Goal: Information Seeking & Learning: Learn about a topic

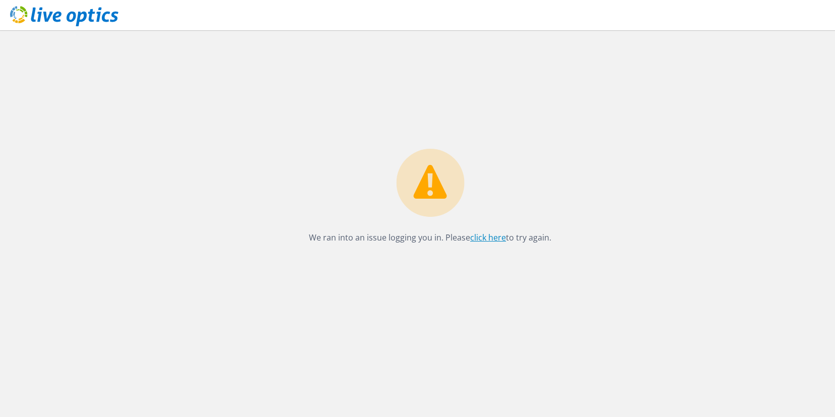
click at [493, 235] on link "click here" at bounding box center [488, 237] width 36 height 11
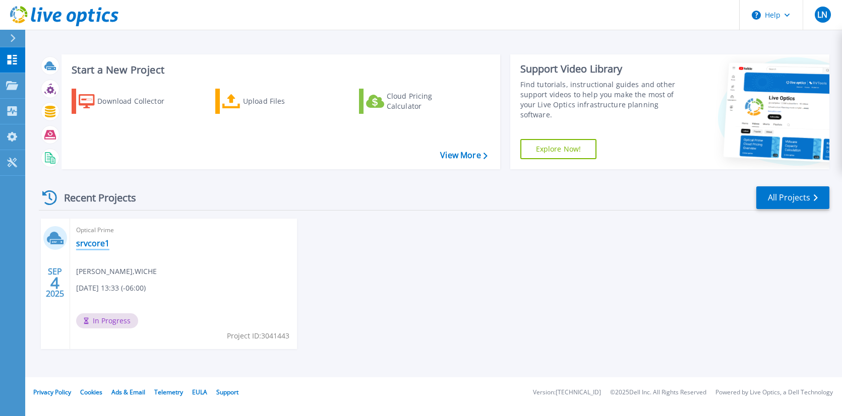
click at [89, 242] on link "srvcore1" at bounding box center [92, 243] width 33 height 10
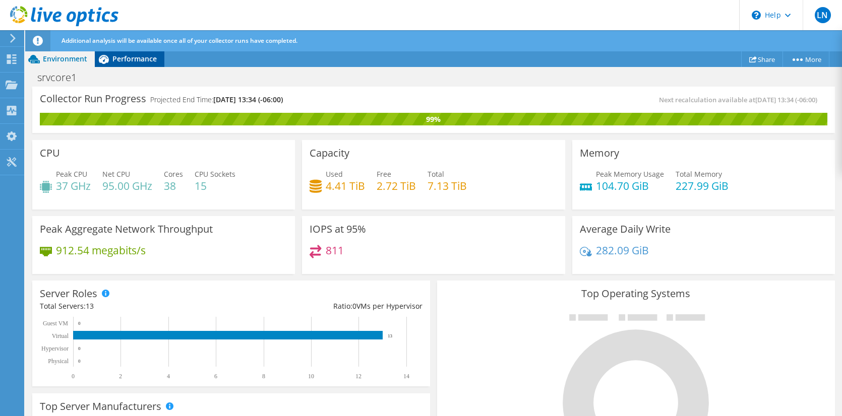
click at [123, 63] on span "Performance" at bounding box center [134, 59] width 44 height 10
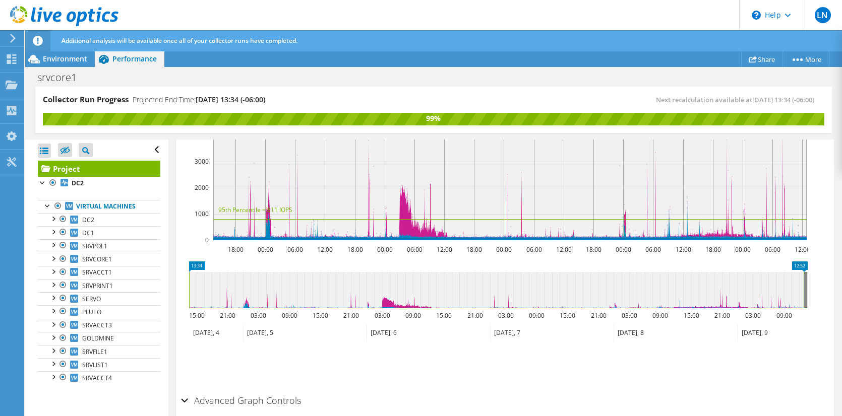
scroll to position [364, 0]
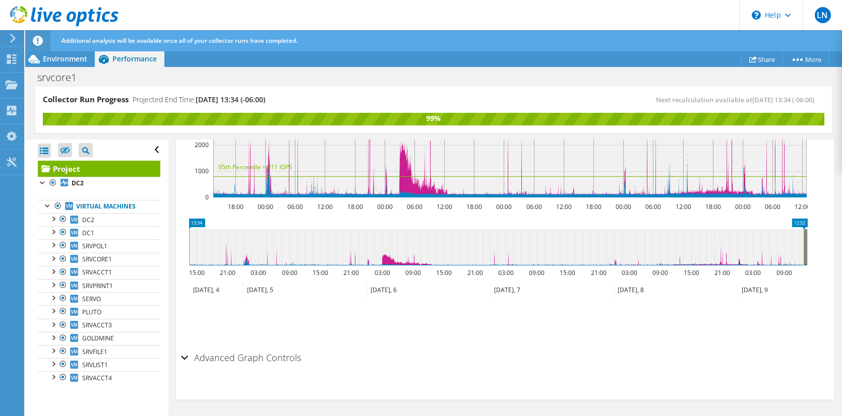
click at [386, 257] on icon at bounding box center [496, 247] width 615 height 36
click at [195, 220] on rect at bounding box center [197, 224] width 16 height 11
click at [669, 326] on ul "Save Zoom" at bounding box center [502, 320] width 643 height 29
click at [188, 355] on h2 "Advanced Graph Controls" at bounding box center [241, 358] width 120 height 20
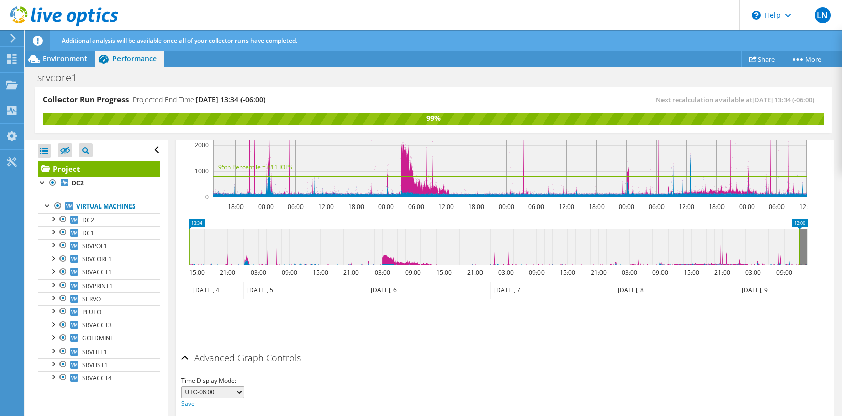
scroll to position [404, 0]
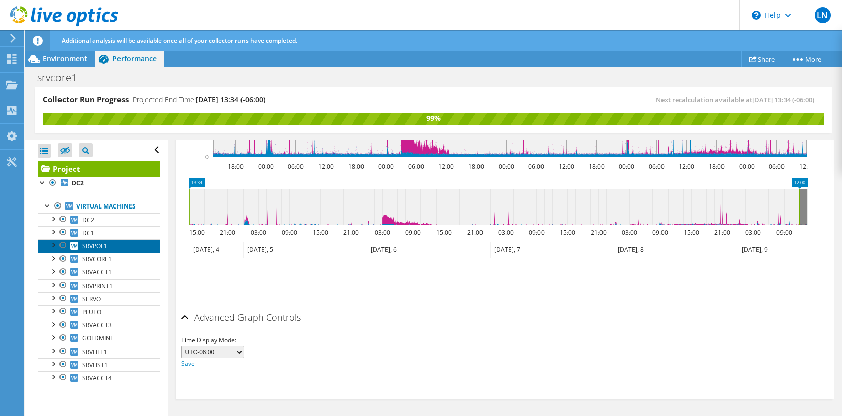
click at [123, 244] on link "SRVPOL1" at bounding box center [99, 245] width 123 height 13
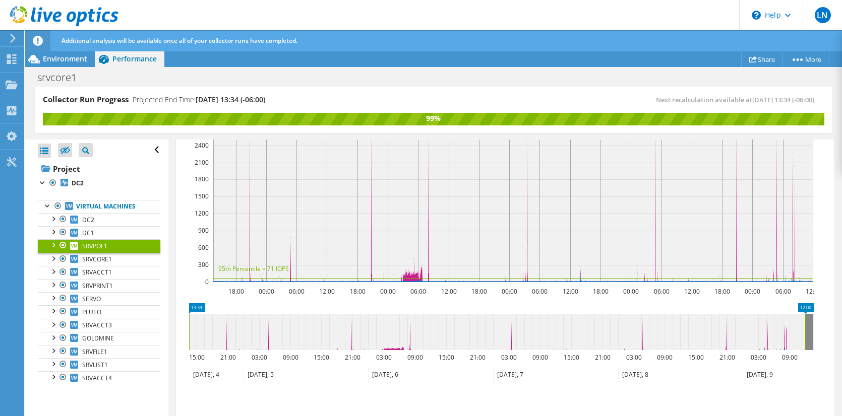
scroll to position [248, 0]
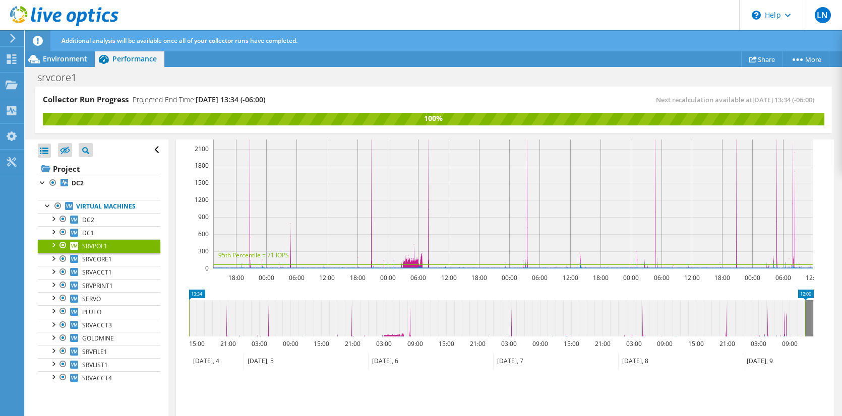
click at [264, 300] on icon at bounding box center [497, 318] width 616 height 36
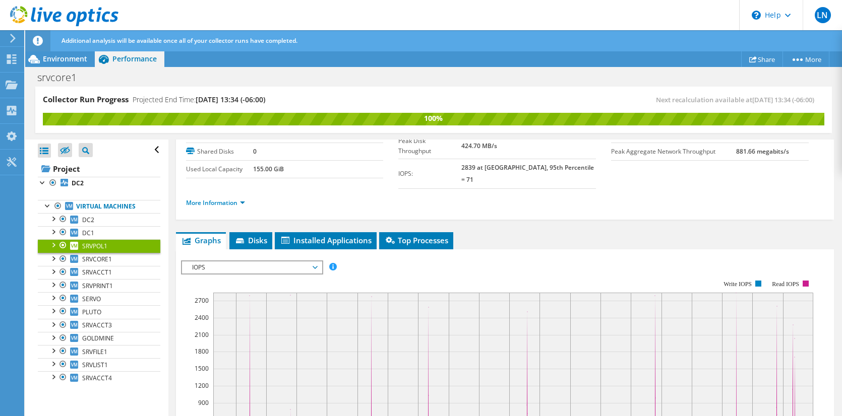
scroll to position [46, 0]
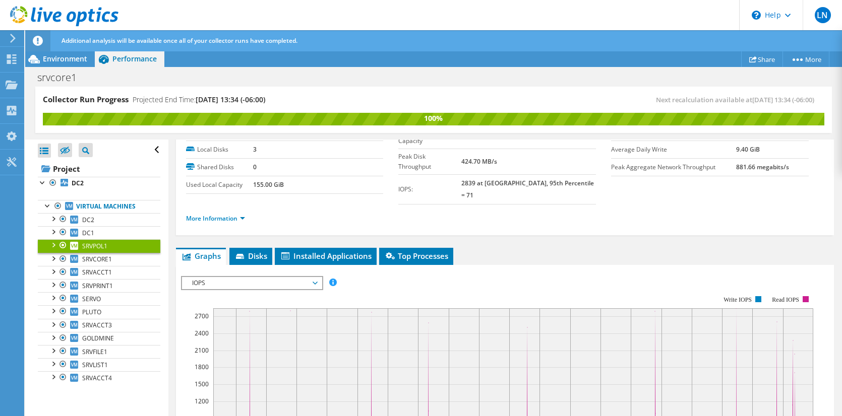
click at [312, 277] on span "IOPS" at bounding box center [252, 283] width 130 height 12
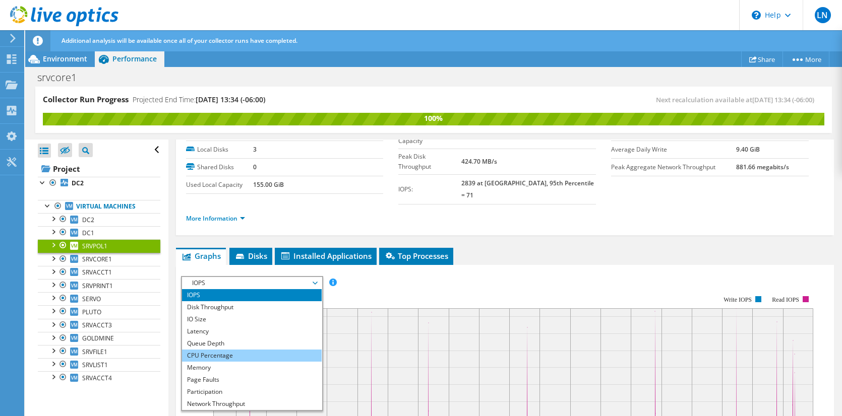
click at [284, 350] on li "CPU Percentage" at bounding box center [252, 356] width 140 height 12
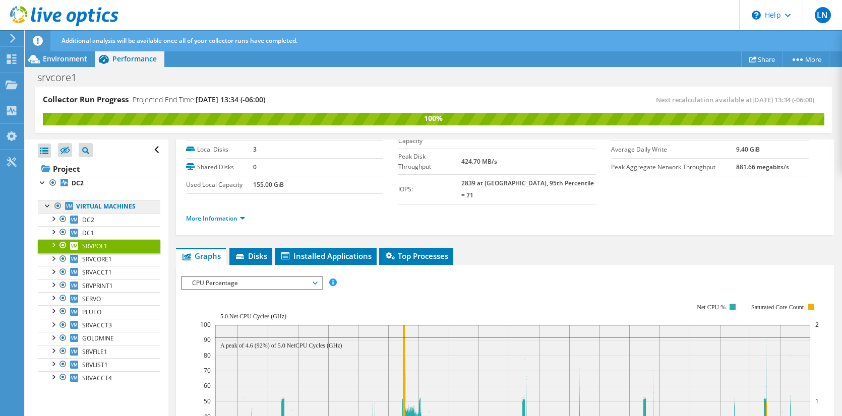
click at [99, 210] on link "Virtual Machines" at bounding box center [99, 206] width 123 height 13
click at [44, 206] on div at bounding box center [48, 205] width 10 height 10
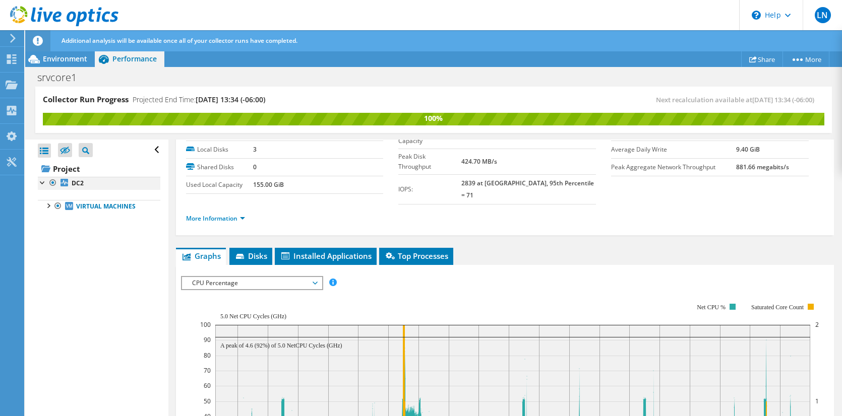
click at [41, 182] on div at bounding box center [43, 182] width 10 height 10
click at [78, 180] on b "DC2" at bounding box center [78, 183] width 12 height 9
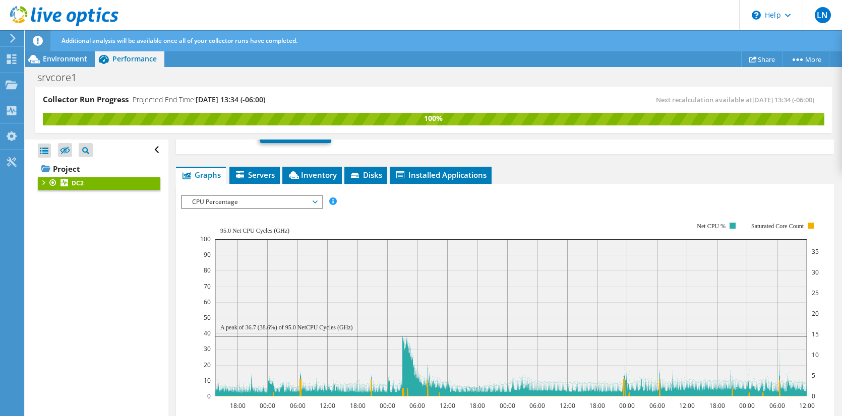
scroll to position [147, 0]
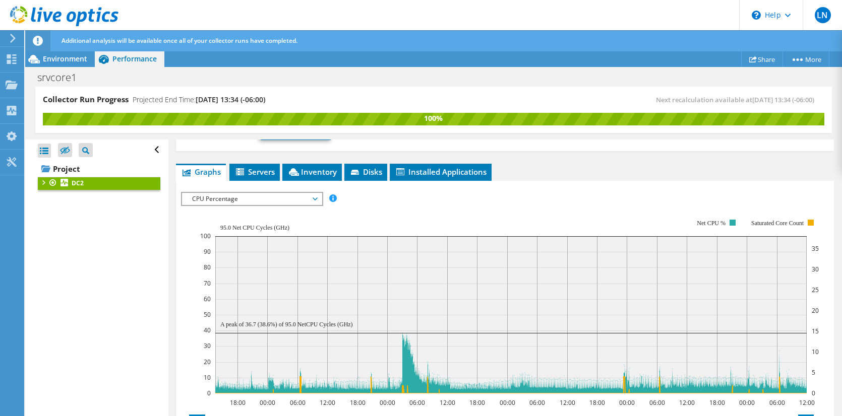
click at [312, 200] on span "CPU Percentage" at bounding box center [252, 199] width 130 height 12
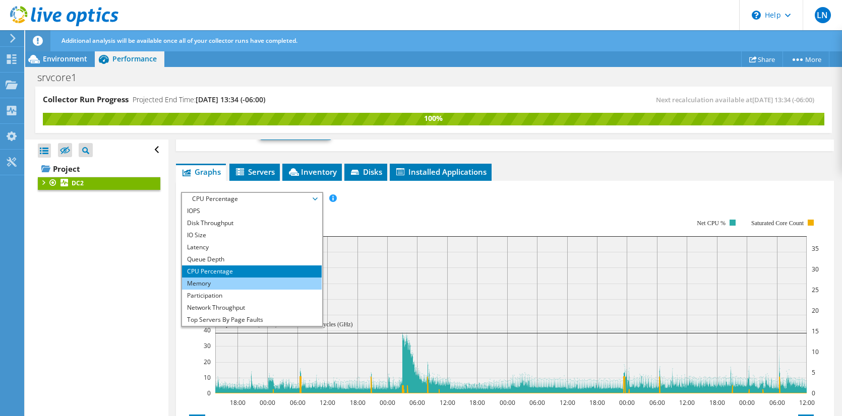
click at [236, 283] on li "Memory" at bounding box center [252, 284] width 140 height 12
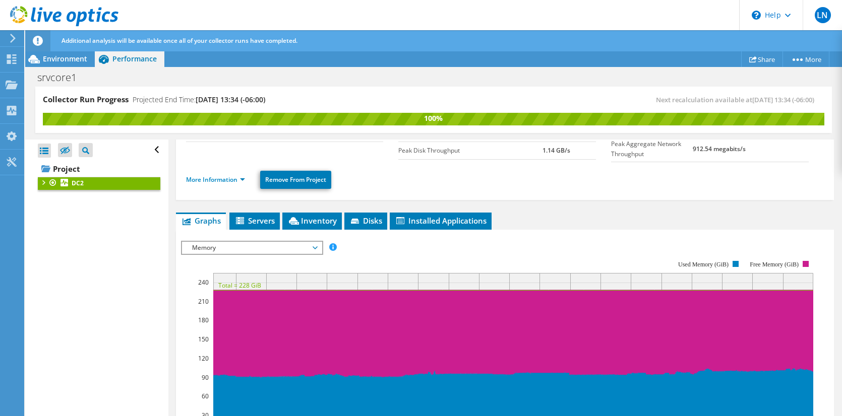
scroll to position [101, 0]
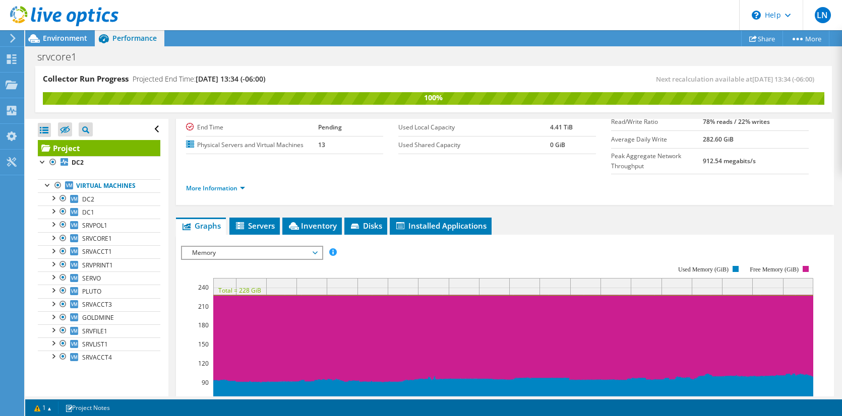
click at [315, 252] on span "Memory" at bounding box center [252, 253] width 130 height 12
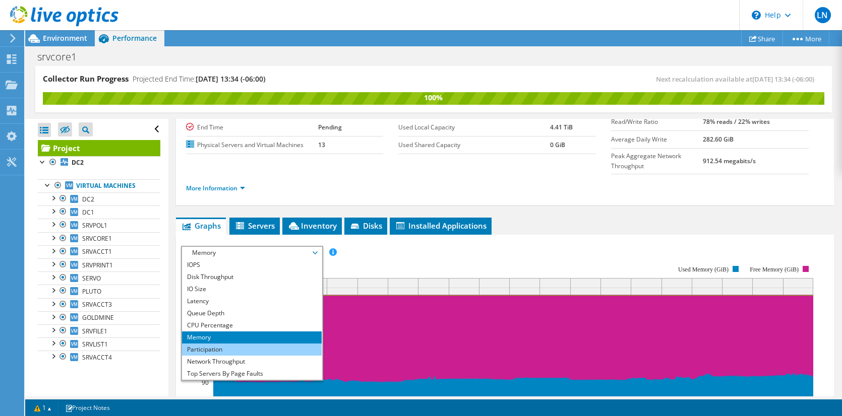
click at [241, 345] on li "Participation" at bounding box center [252, 350] width 140 height 12
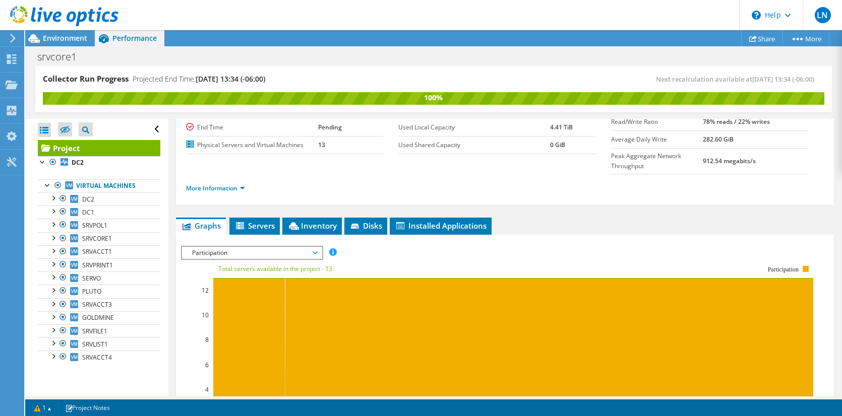
click at [316, 253] on span "Participation" at bounding box center [252, 253] width 130 height 12
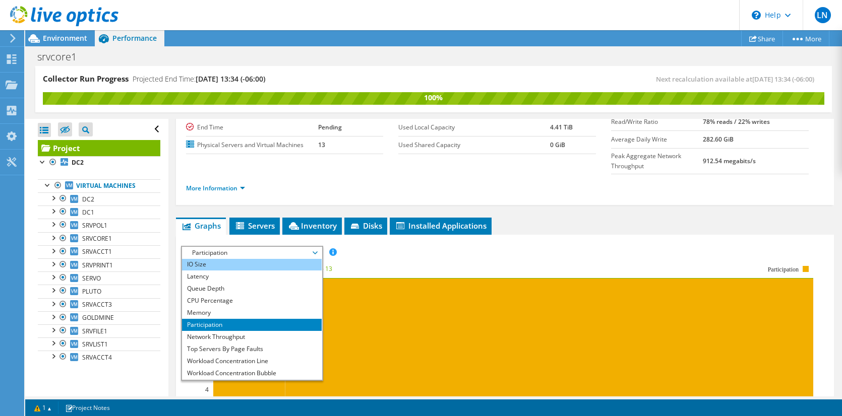
scroll to position [36, 0]
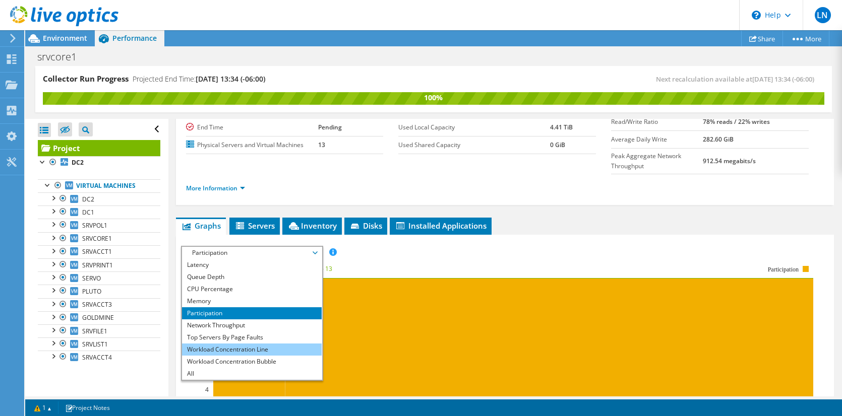
click at [283, 351] on li "Workload Concentration Line" at bounding box center [252, 350] width 140 height 12
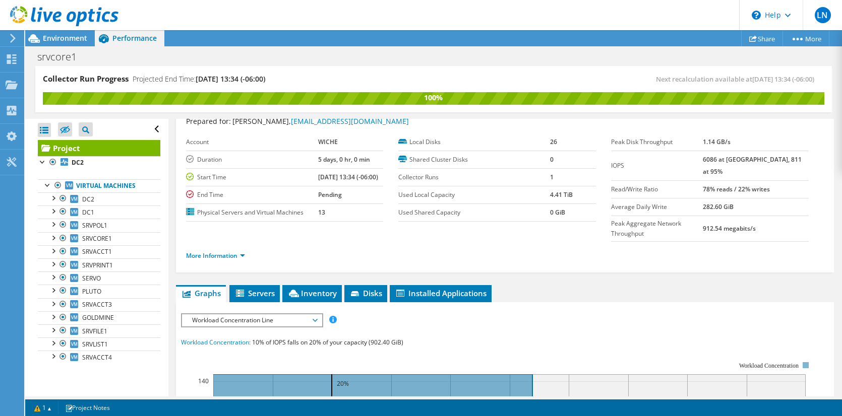
scroll to position [0, 0]
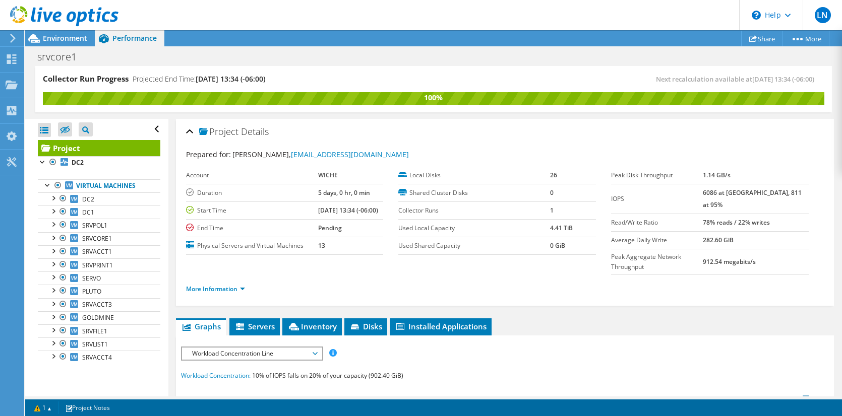
click at [313, 350] on span "Workload Concentration Line" at bounding box center [252, 354] width 130 height 12
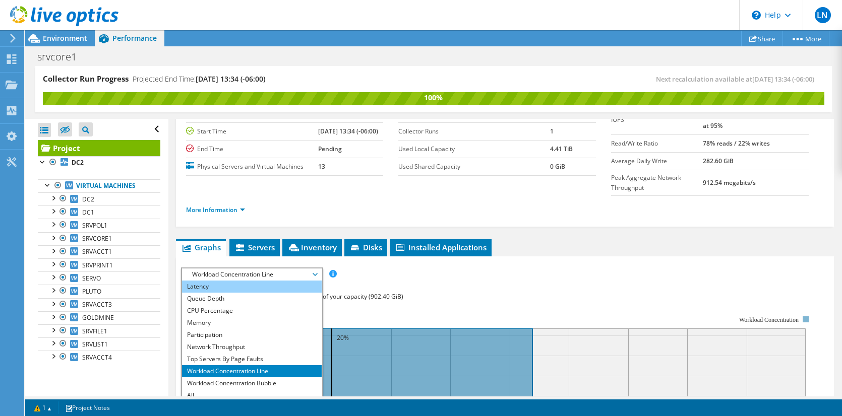
scroll to position [151, 0]
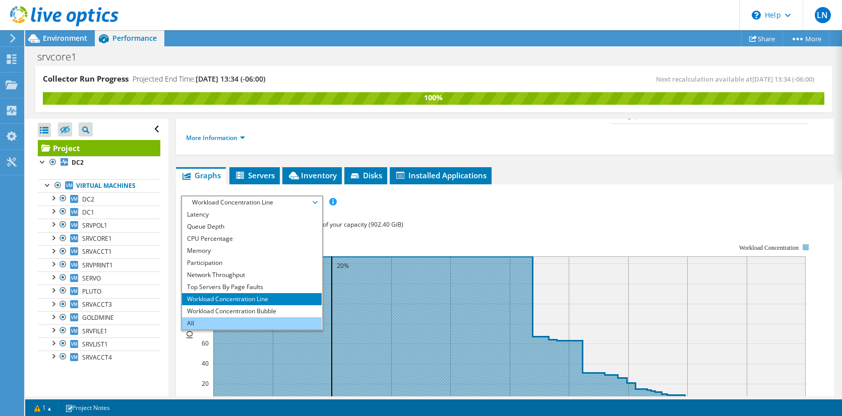
click at [246, 318] on li "All" at bounding box center [252, 324] width 140 height 12
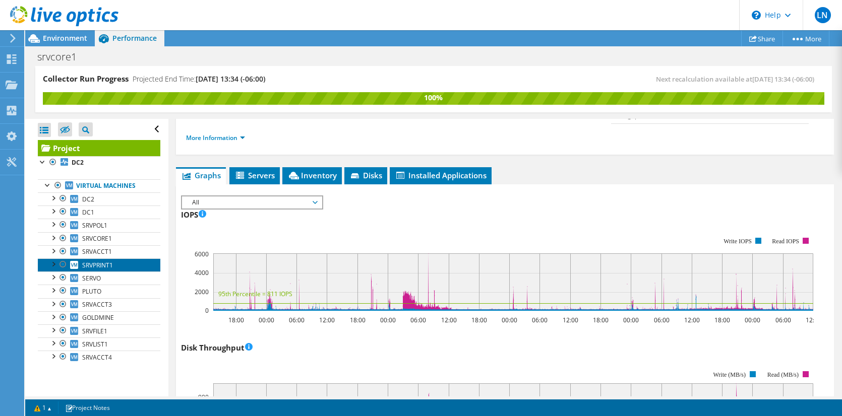
click at [97, 259] on link "SRVPRINT1" at bounding box center [99, 265] width 123 height 13
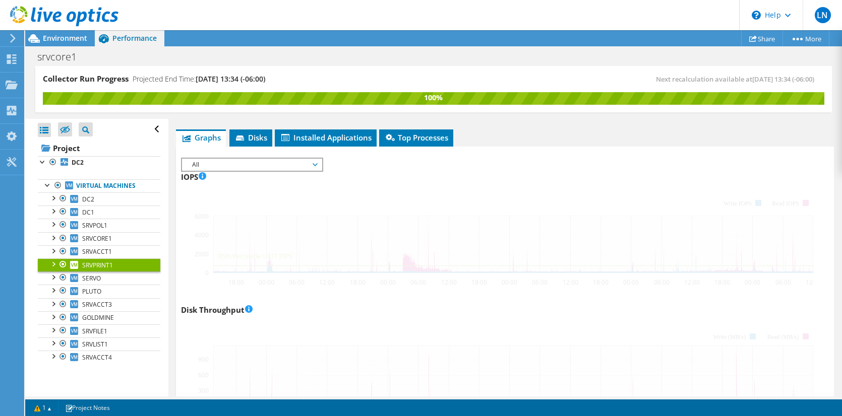
click at [316, 159] on span "All" at bounding box center [252, 165] width 130 height 12
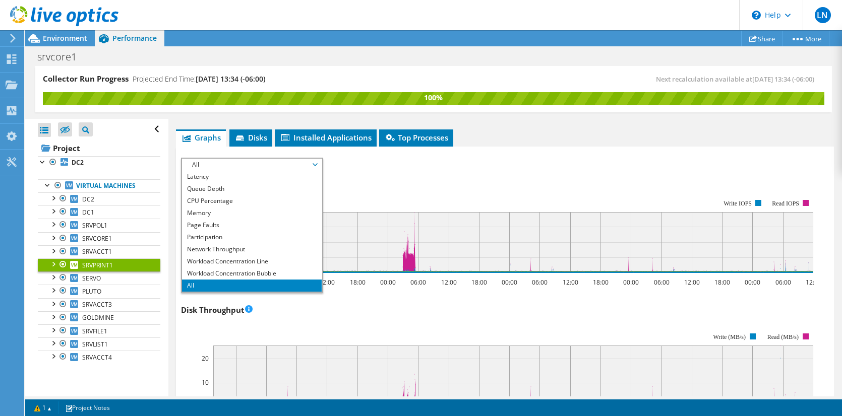
click at [478, 158] on div "IOPS Disk Throughput IO Size Latency Queue Depth CPU Percentage Memory Page Fau…" at bounding box center [505, 163] width 648 height 11
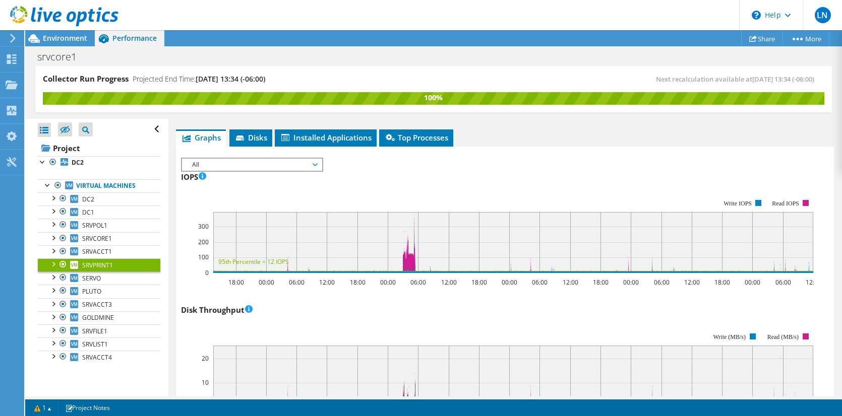
click at [312, 159] on span "All" at bounding box center [252, 165] width 130 height 12
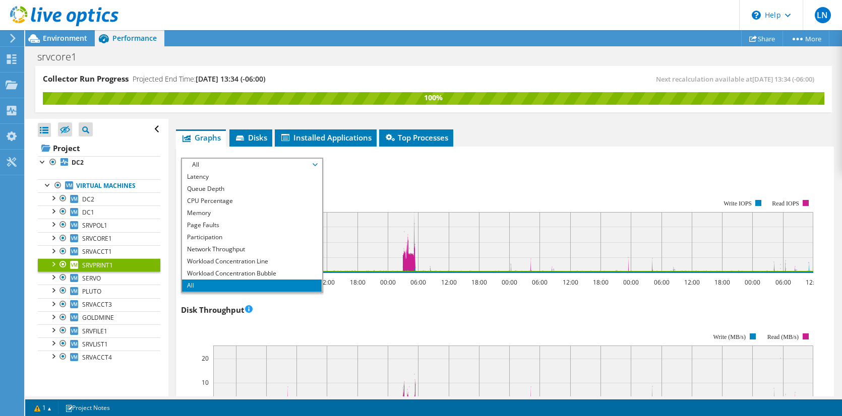
click at [312, 159] on span "All" at bounding box center [252, 165] width 130 height 12
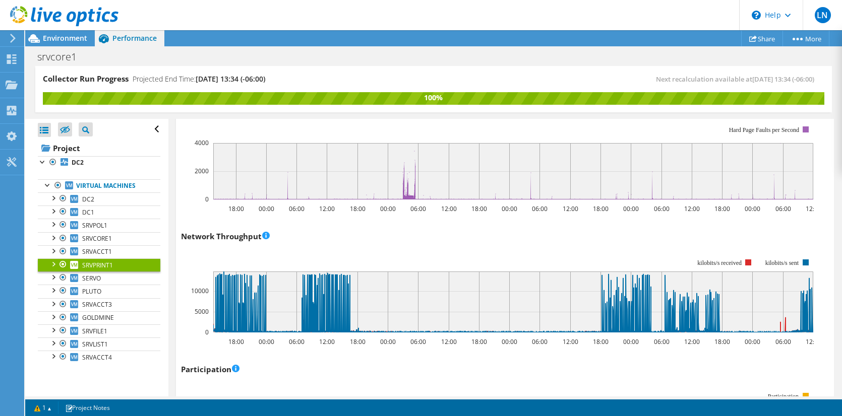
scroll to position [1160, 0]
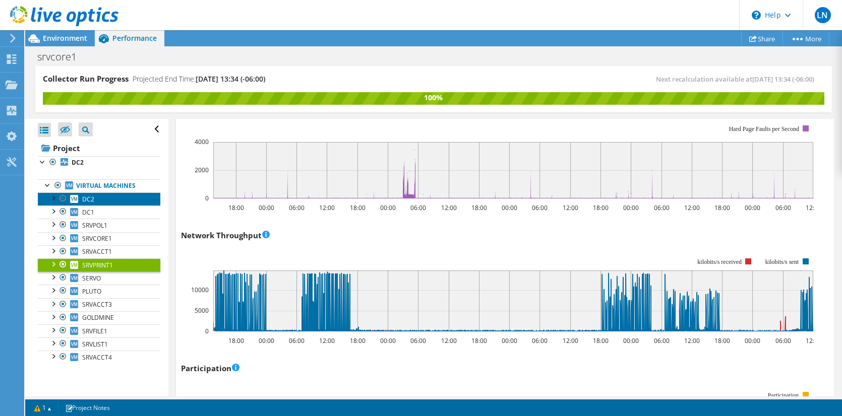
click at [110, 203] on link "DC2" at bounding box center [99, 199] width 123 height 13
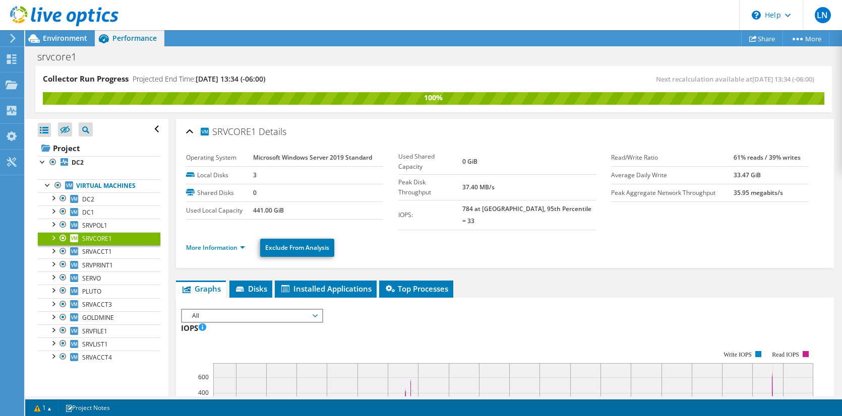
scroll to position [36, 0]
click at [103, 354] on span "SRVACCT4" at bounding box center [97, 357] width 30 height 9
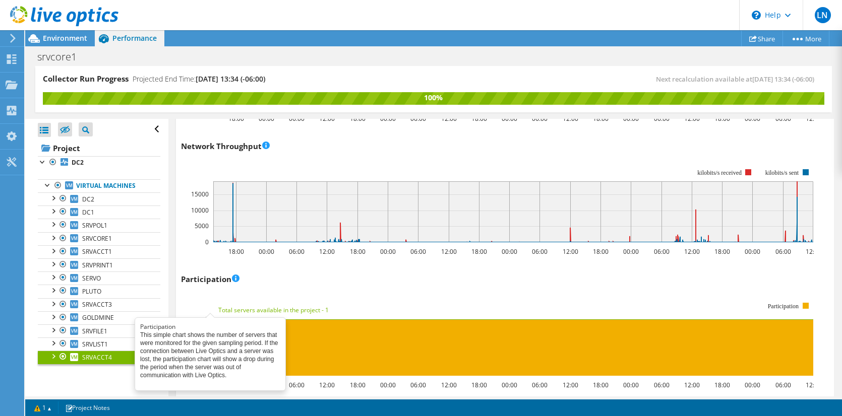
scroll to position [1210, 0]
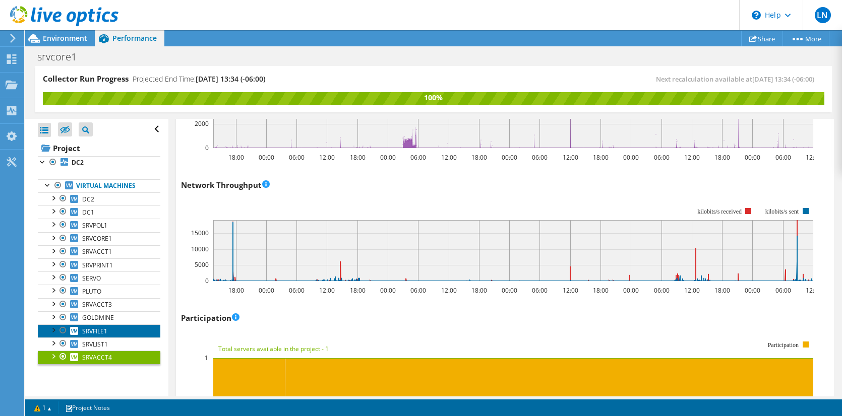
click at [99, 329] on span "SRVFILE1" at bounding box center [94, 331] width 25 height 9
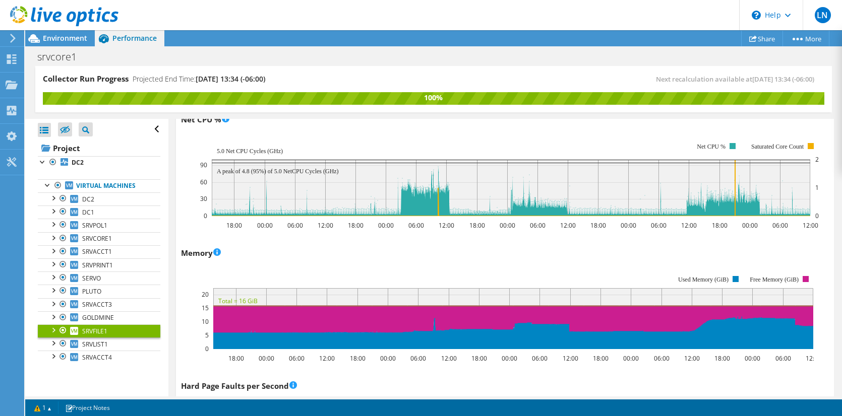
scroll to position [822, 0]
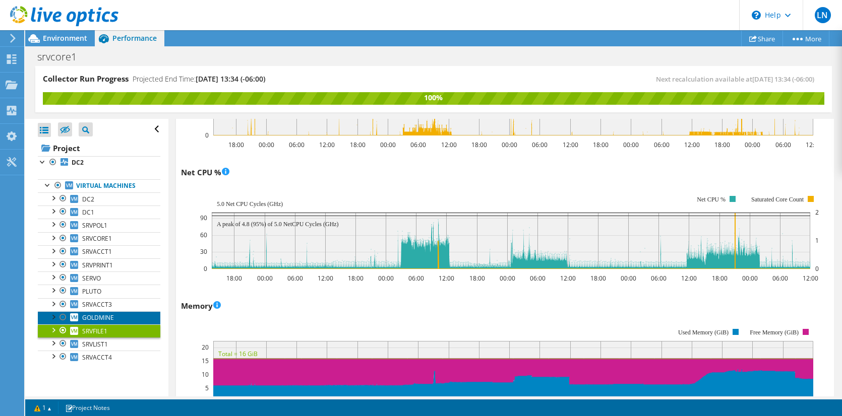
click at [97, 315] on span "GOLDMINE" at bounding box center [98, 318] width 32 height 9
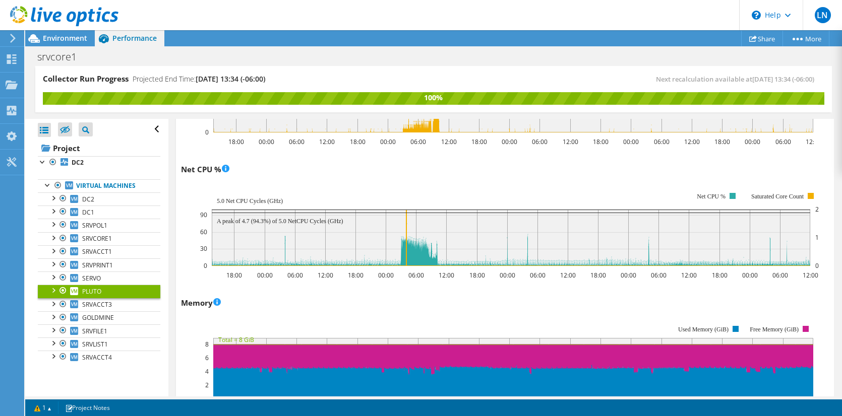
scroll to position [807, 0]
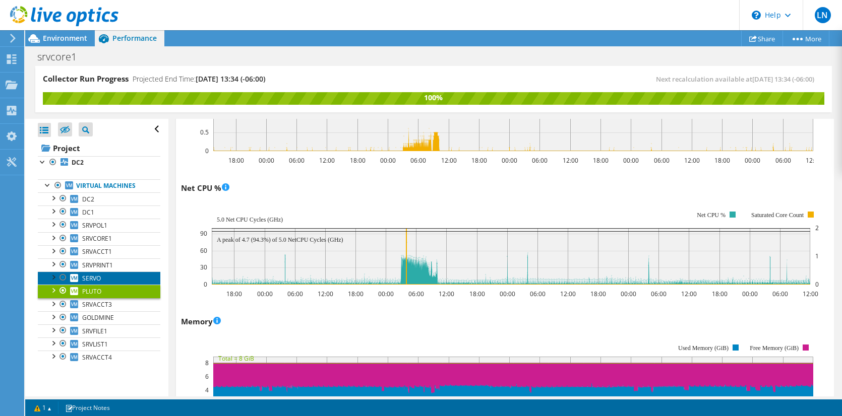
click at [101, 278] on span "SERVO" at bounding box center [91, 278] width 19 height 9
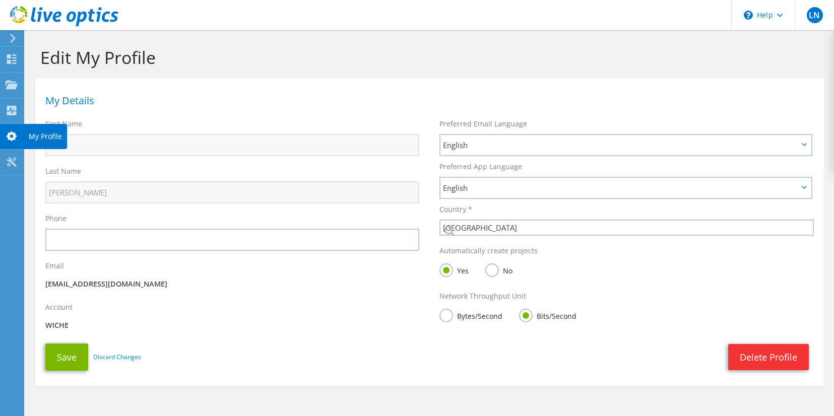
select select "224"
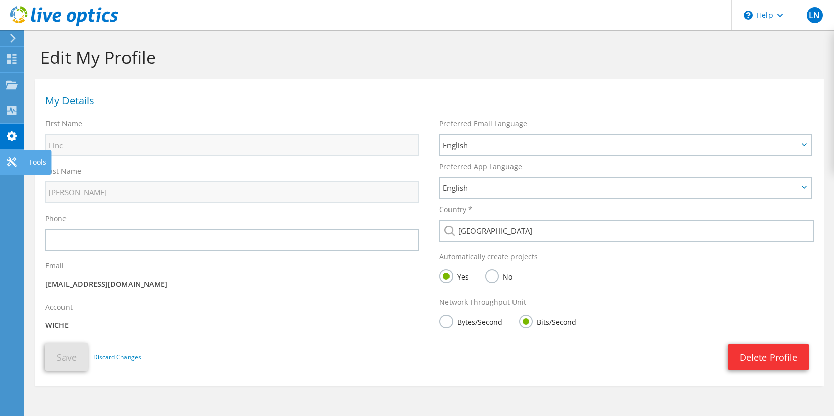
click at [9, 157] on use at bounding box center [12, 162] width 10 height 10
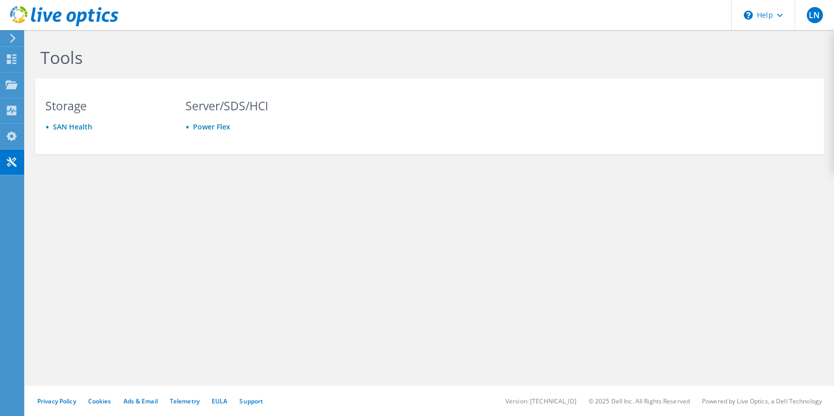
click at [9, 39] on icon at bounding box center [13, 38] width 8 height 9
